Goal: Complete application form: Complete application form

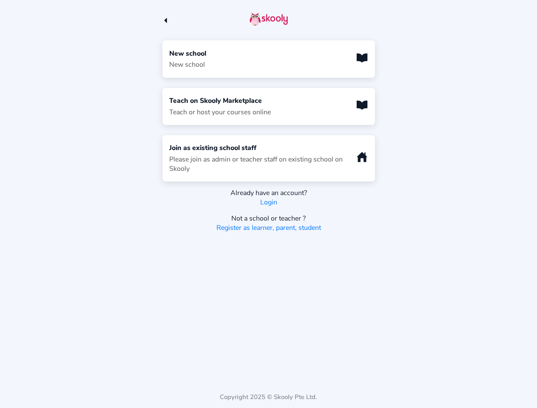
click at [167, 20] on icon "Arrow Back" at bounding box center [166, 20] width 9 height 9
click at [269, 59] on div "New school New school Book" at bounding box center [268, 58] width 213 height 37
click at [269, 106] on div "Teach on Skooly Marketplace Teach or host your courses online" at bounding box center [220, 106] width 102 height 21
click at [269, 158] on div "Please join as admin or teacher staff on existing school on Skooly" at bounding box center [259, 164] width 180 height 19
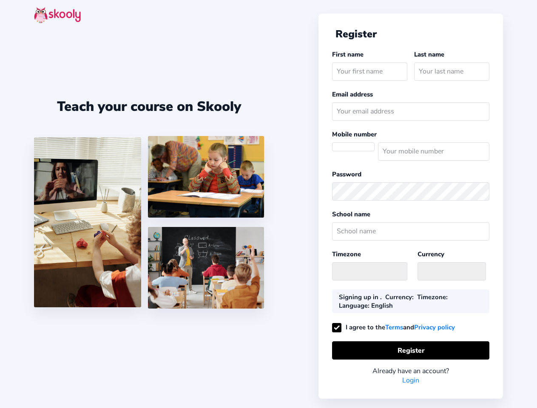
select select
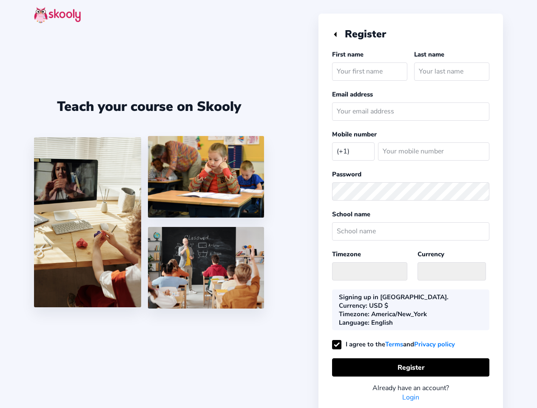
select select "US"
select select "America/New_York"
select select "USD $"
click at [337, 34] on icon "Arrow Back" at bounding box center [336, 33] width 9 height 9
click at [483, 191] on icon "eye outline" at bounding box center [481, 191] width 8 height 5
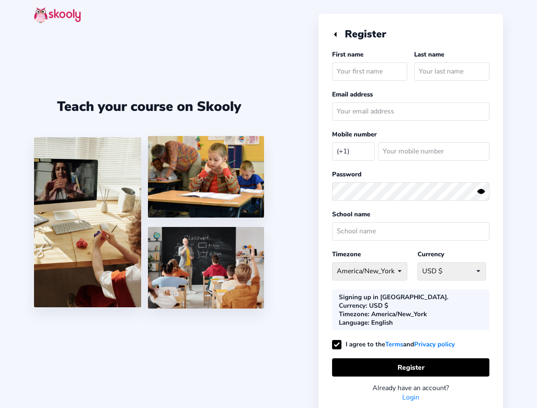
click at [411, 359] on button "Register" at bounding box center [410, 367] width 157 height 18
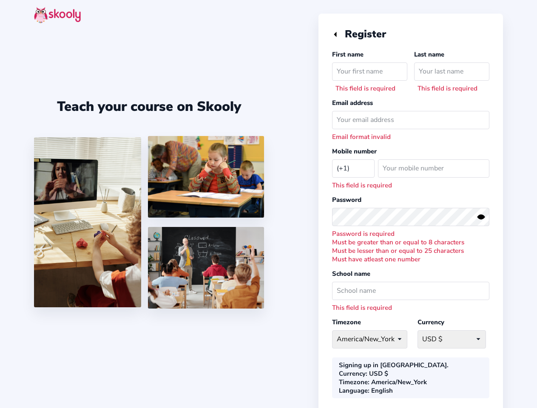
click at [411, 359] on div "Signing up in [GEOGRAPHIC_DATA]. Currency : USD $ Timezone : [GEOGRAPHIC_DATA]/…" at bounding box center [410, 378] width 157 height 41
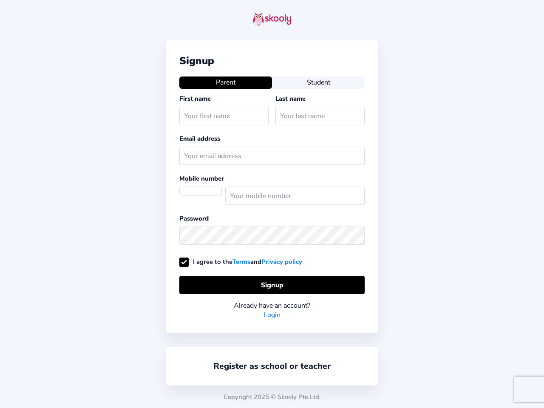
select select "US"
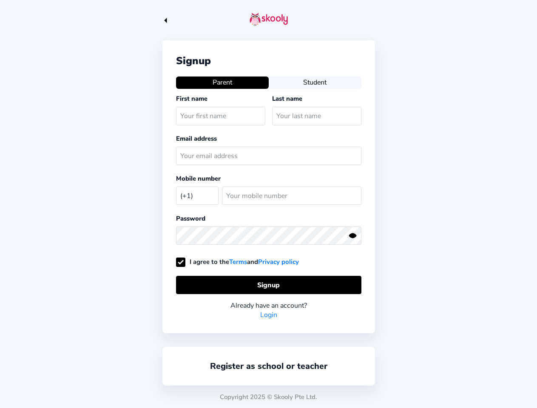
click at [167, 20] on icon "Arrow Back" at bounding box center [166, 20] width 9 height 9
click at [222, 82] on button "Parent" at bounding box center [222, 83] width 93 height 12
click at [315, 82] on button "Student" at bounding box center [315, 83] width 93 height 12
click at [355, 236] on icon "eye outline" at bounding box center [353, 235] width 8 height 5
click at [269, 285] on button "Signup" at bounding box center [268, 285] width 185 height 18
